Goal: Transaction & Acquisition: Obtain resource

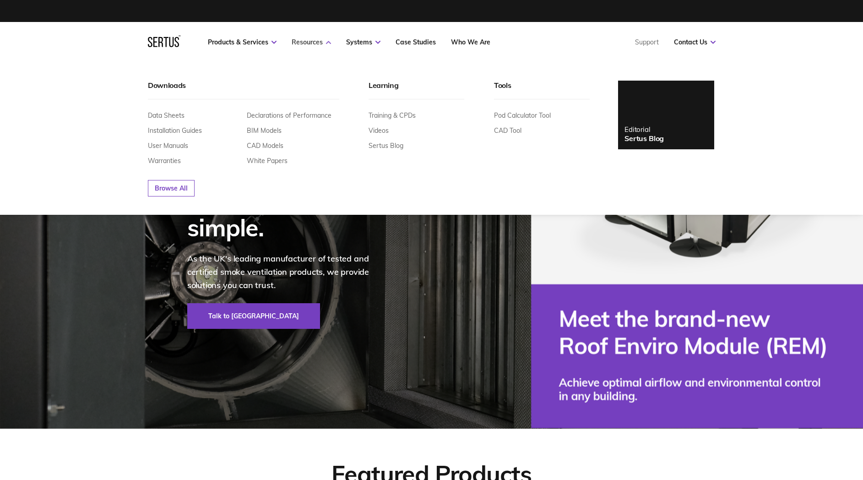
click at [327, 43] on icon at bounding box center [328, 42] width 5 height 3
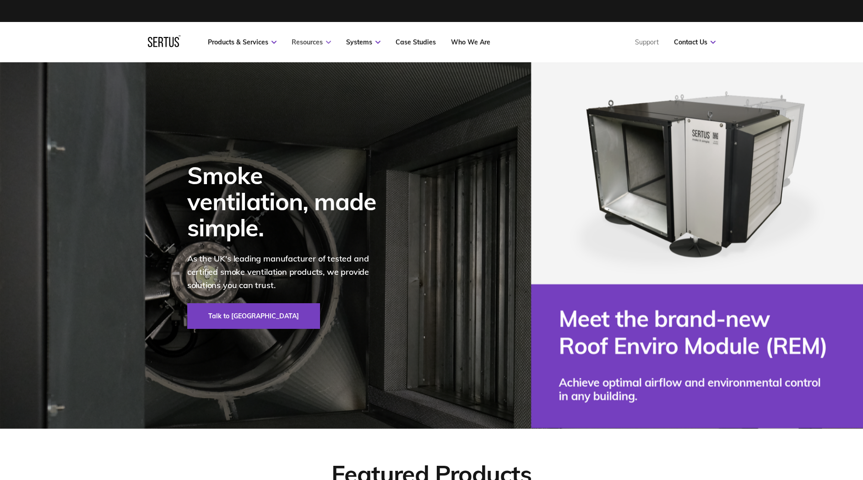
click at [327, 43] on icon at bounding box center [328, 42] width 5 height 3
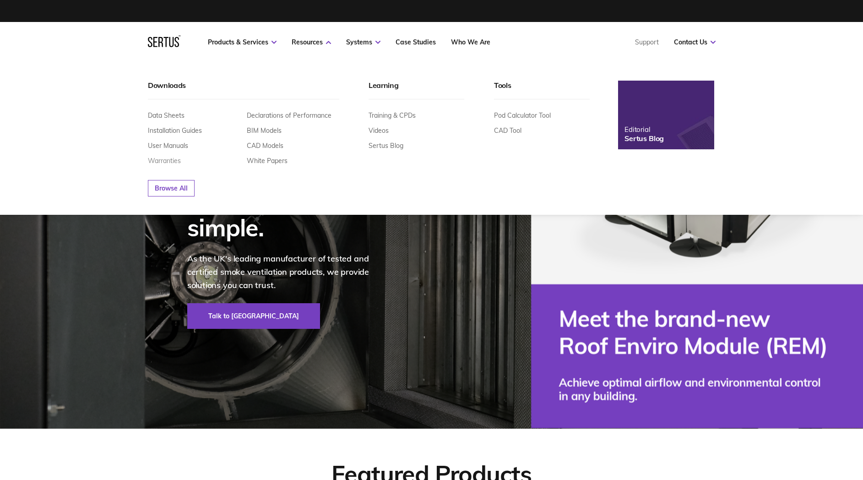
click at [175, 161] on link "Warranties" at bounding box center [164, 161] width 33 height 8
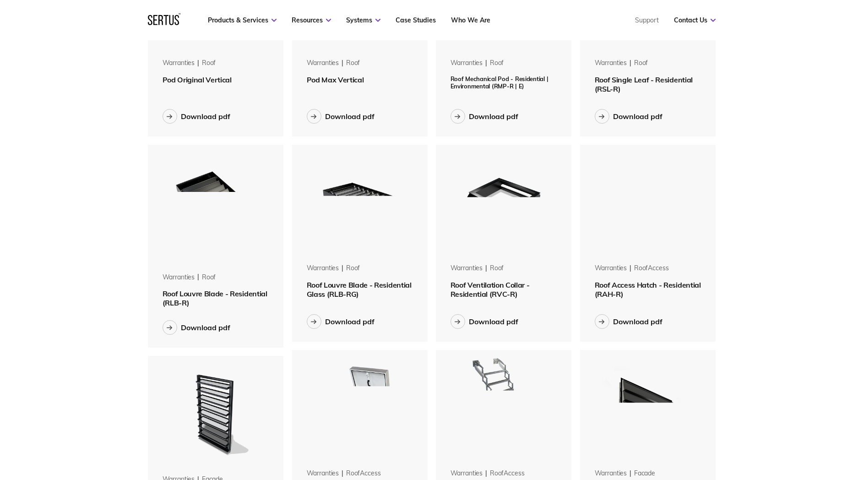
scroll to position [563, 0]
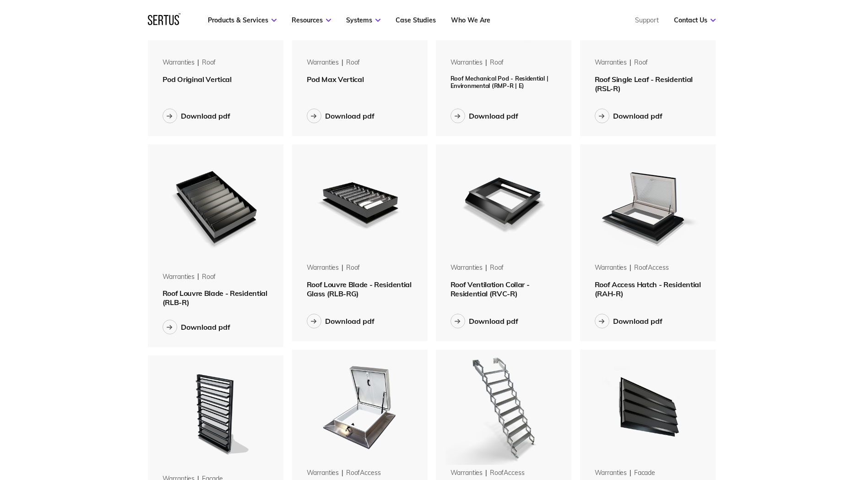
click at [216, 220] on img at bounding box center [215, 206] width 115 height 124
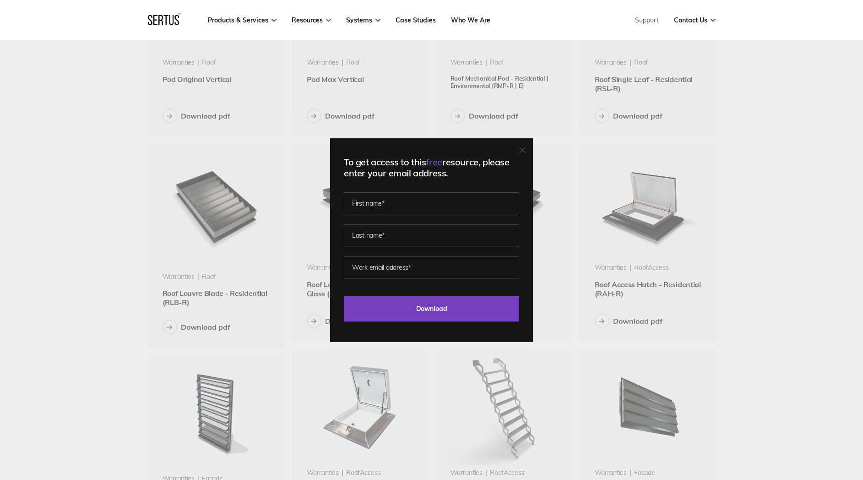
drag, startPoint x: 521, startPoint y: 149, endPoint x: 517, endPoint y: 152, distance: 5.2
click at [521, 149] on icon at bounding box center [522, 149] width 5 height 5
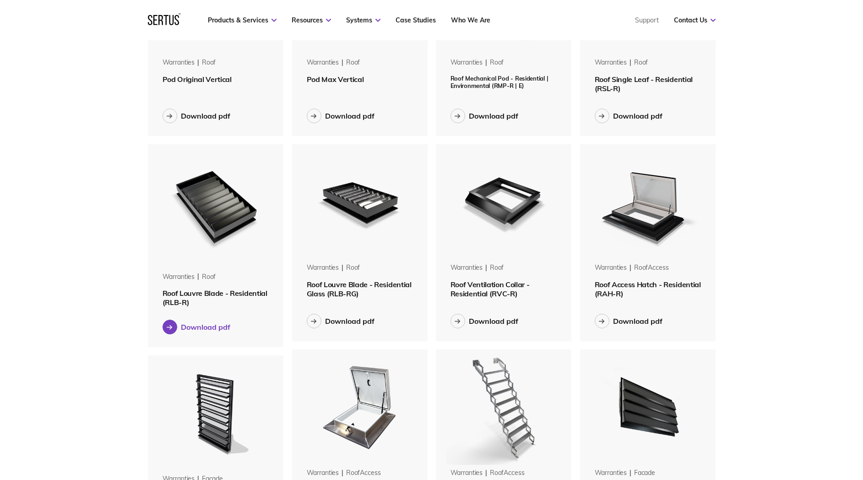
click at [173, 330] on div at bounding box center [170, 327] width 15 height 15
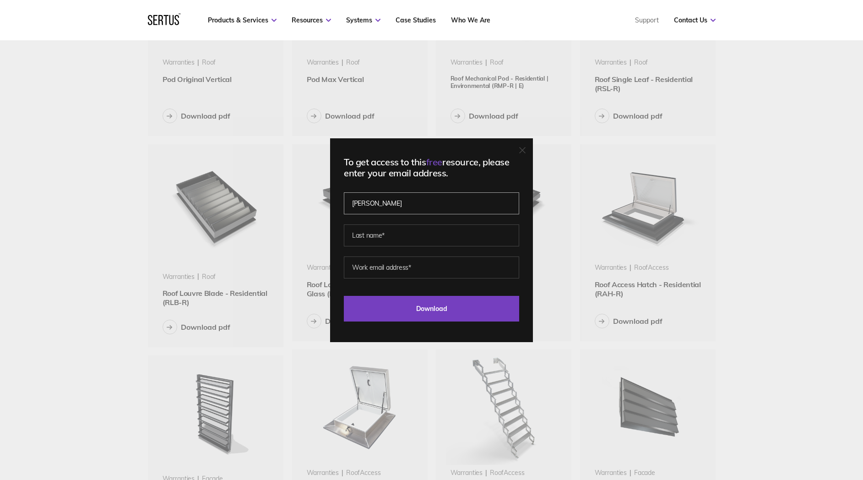
type input "[PERSON_NAME]"
type input "jade@"
type input "[EMAIL_ADDRESS][DOMAIN_NAME]"
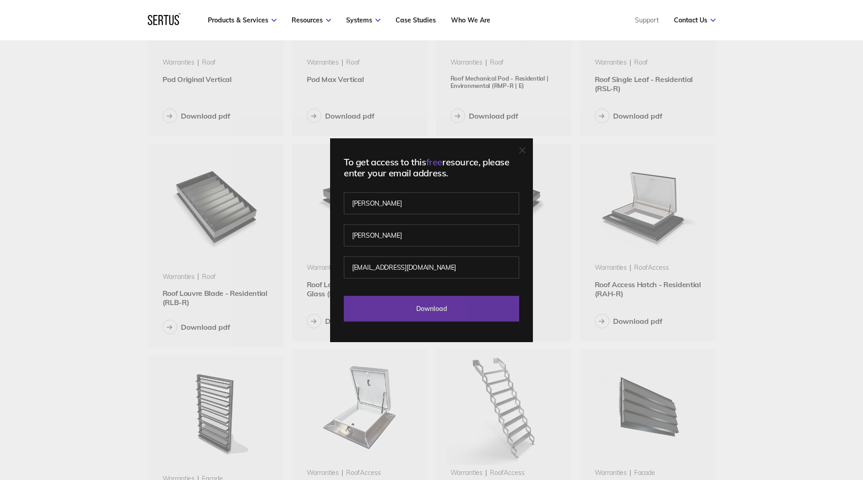
click at [432, 304] on input "Download" at bounding box center [431, 309] width 175 height 26
